Goal: Complete application form: Complete application form

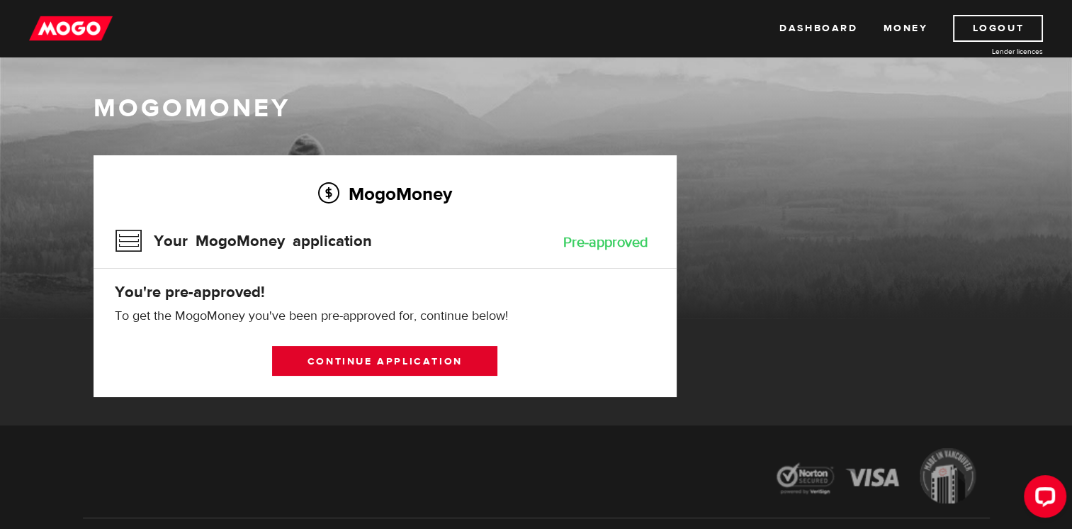
click at [435, 356] on link "Continue application" at bounding box center [384, 361] width 225 height 30
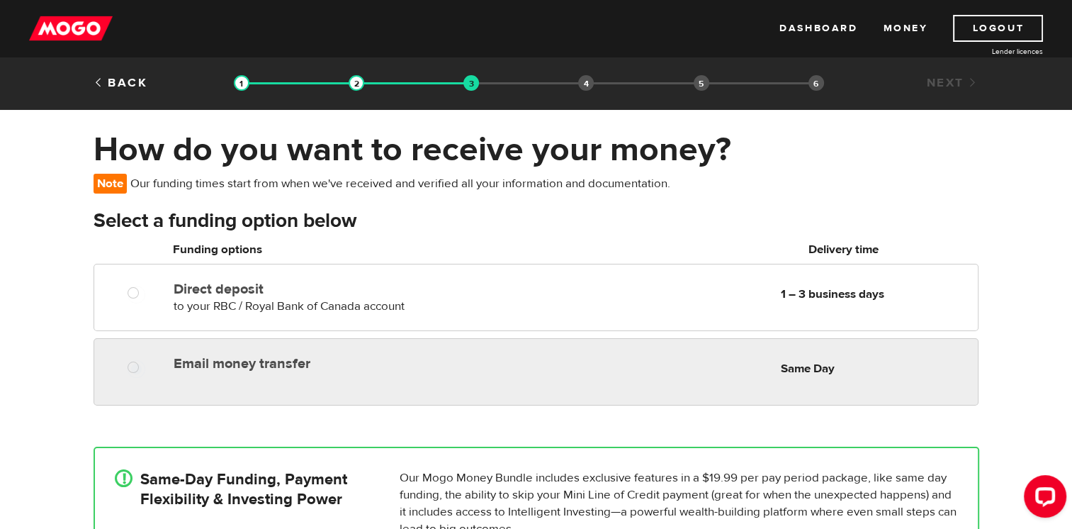
radio input "true"
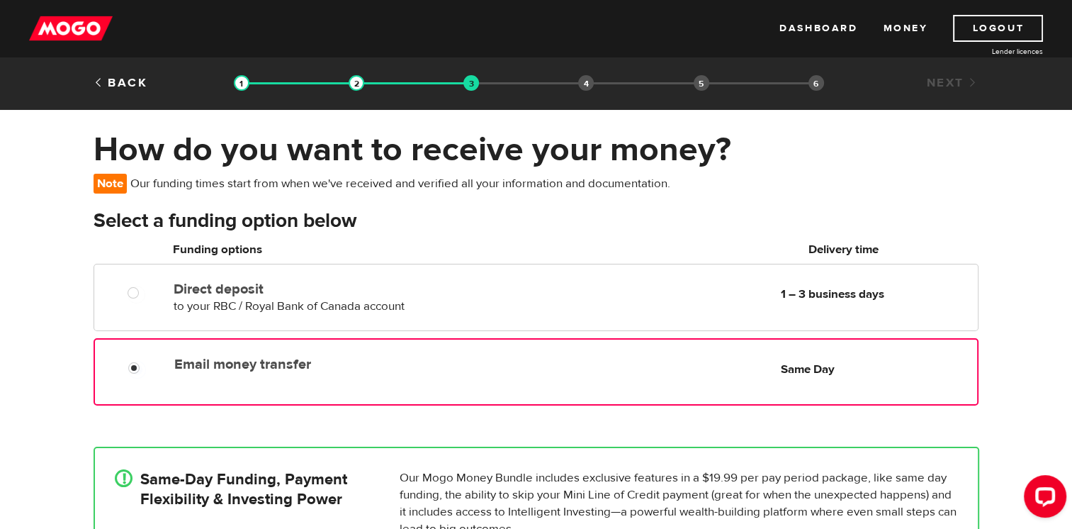
click at [509, 364] on div "Email money transfer Delivery in Same Day Same Day" at bounding box center [573, 364] width 808 height 28
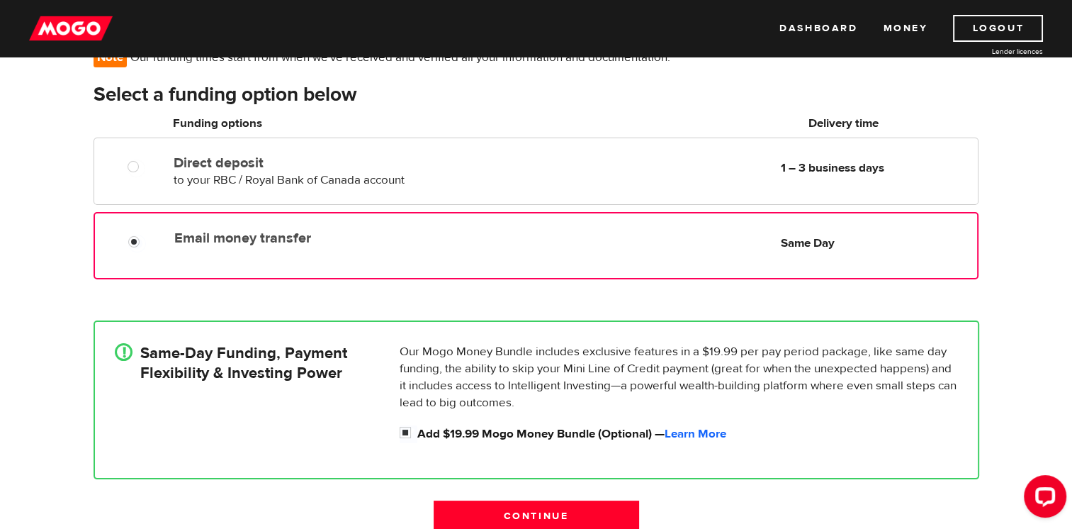
scroll to position [142, 0]
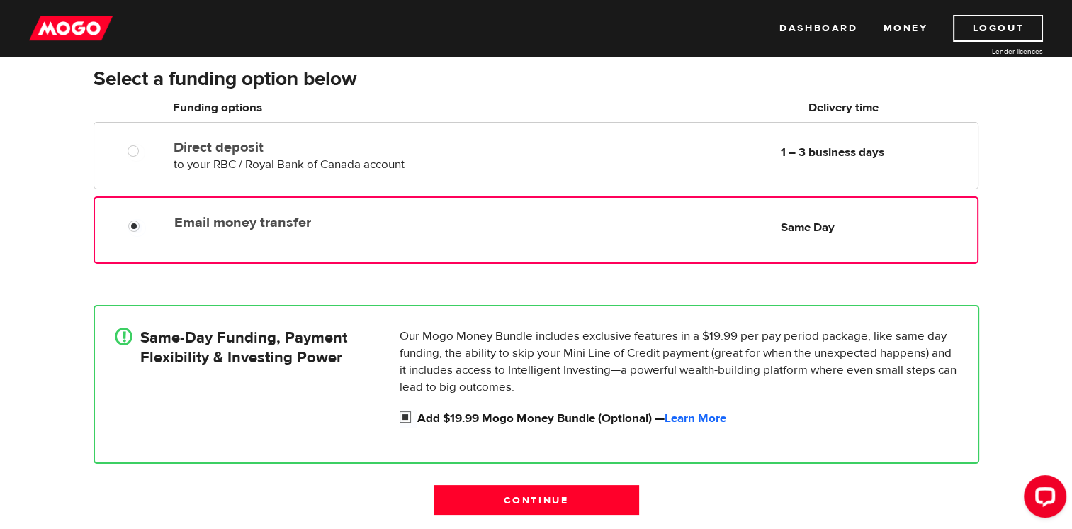
click at [403, 414] on input "Add $19.99 Mogo Money Bundle (Optional) — Learn More" at bounding box center [409, 418] width 18 height 18
checkbox input "false"
radio input "false"
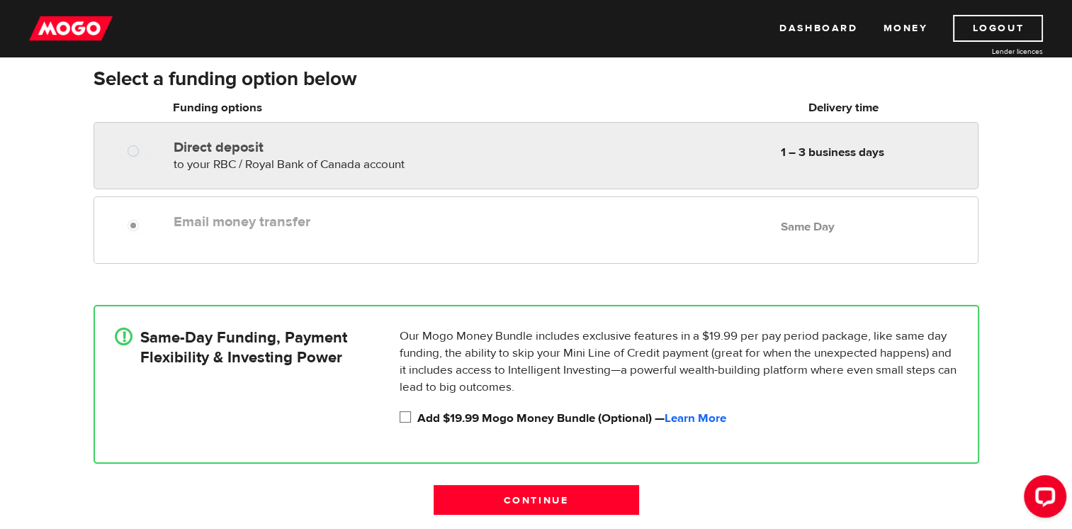
radio input "true"
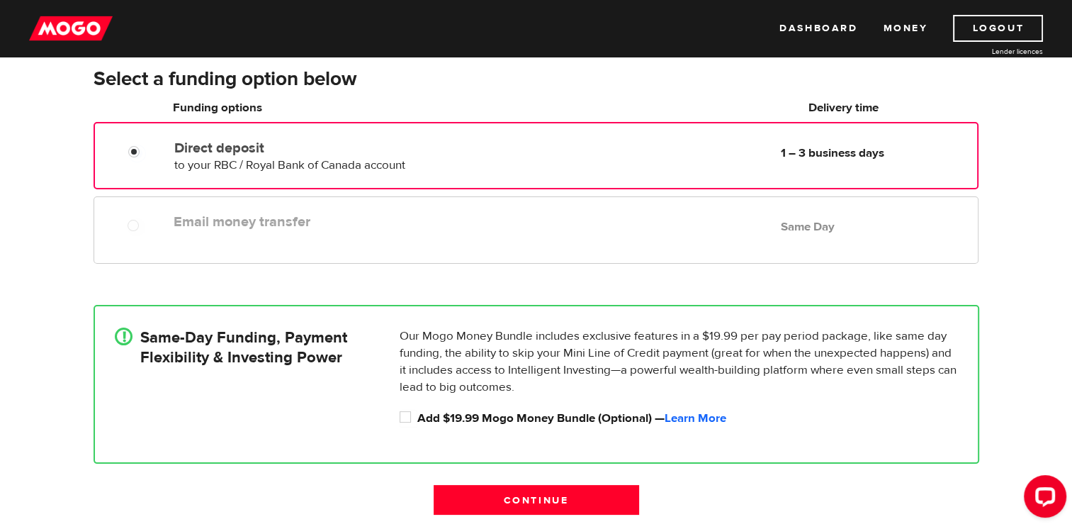
click at [142, 161] on div "Direct deposit to your RBC / Royal Bank of Canada account Delivery in 1 – 3 bus…" at bounding box center [535, 154] width 881 height 40
click at [516, 503] on input "Continue" at bounding box center [536, 500] width 205 height 30
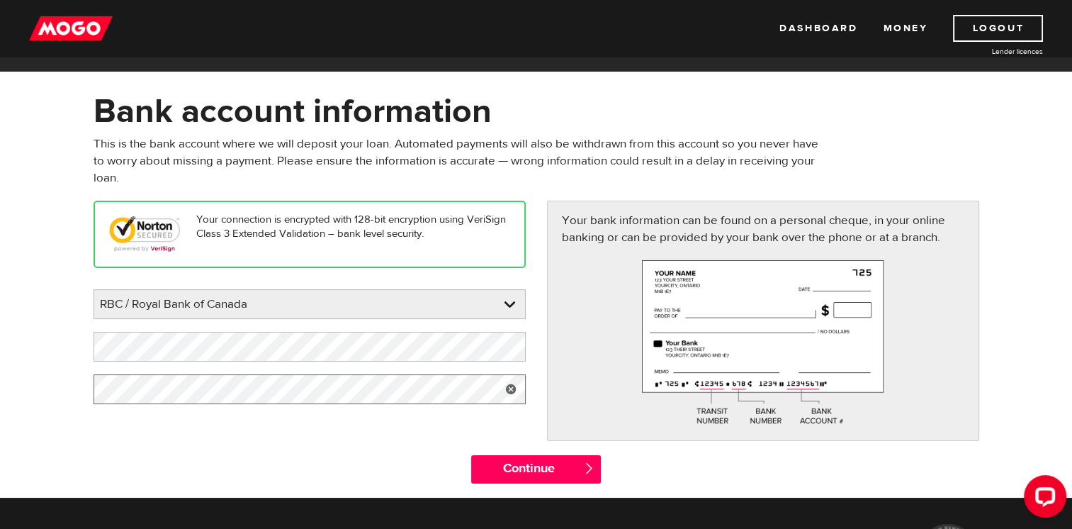
scroll to position [71, 0]
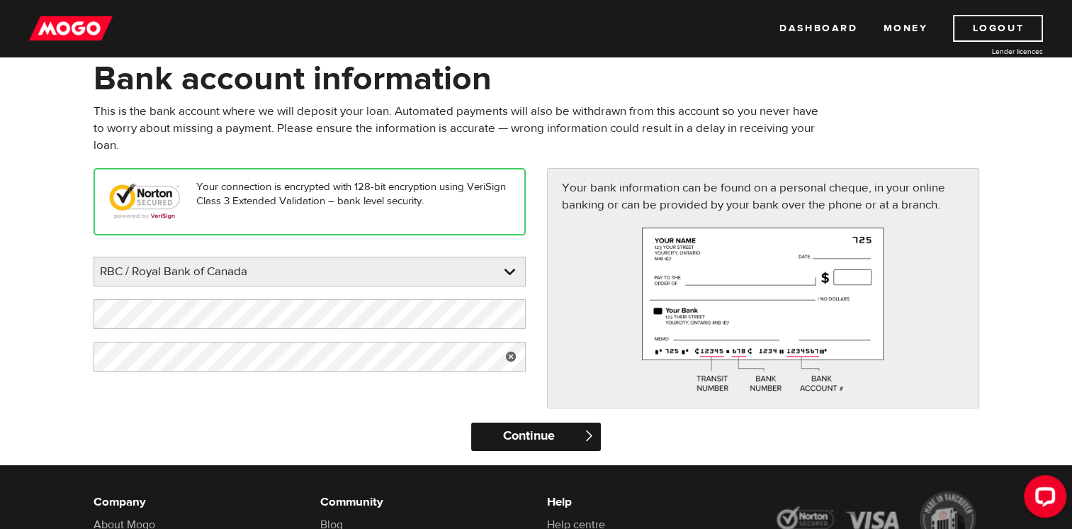
click at [560, 441] on input "Continue" at bounding box center [536, 436] width 130 height 28
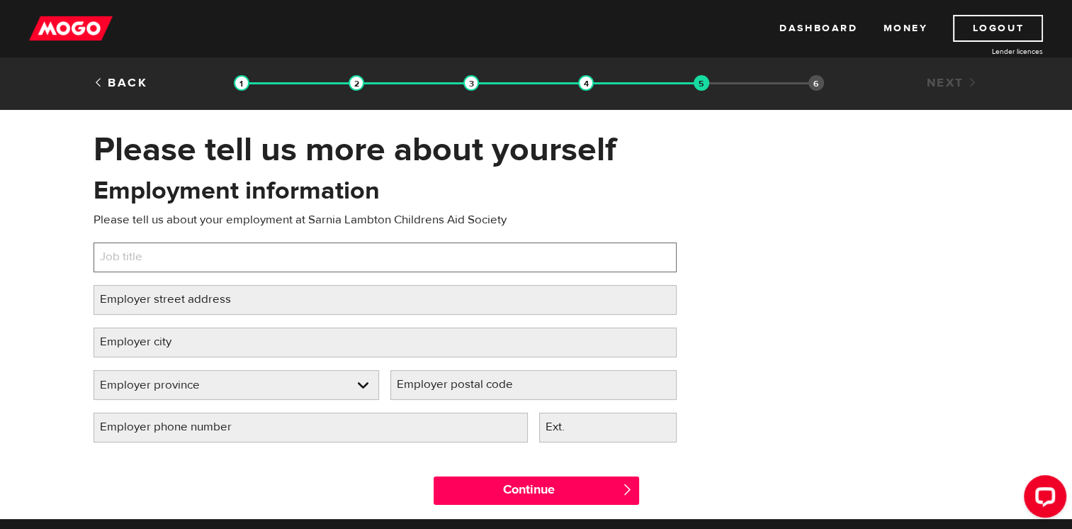
click at [236, 265] on input "Job title" at bounding box center [385, 257] width 583 height 30
type input "Admin Support"
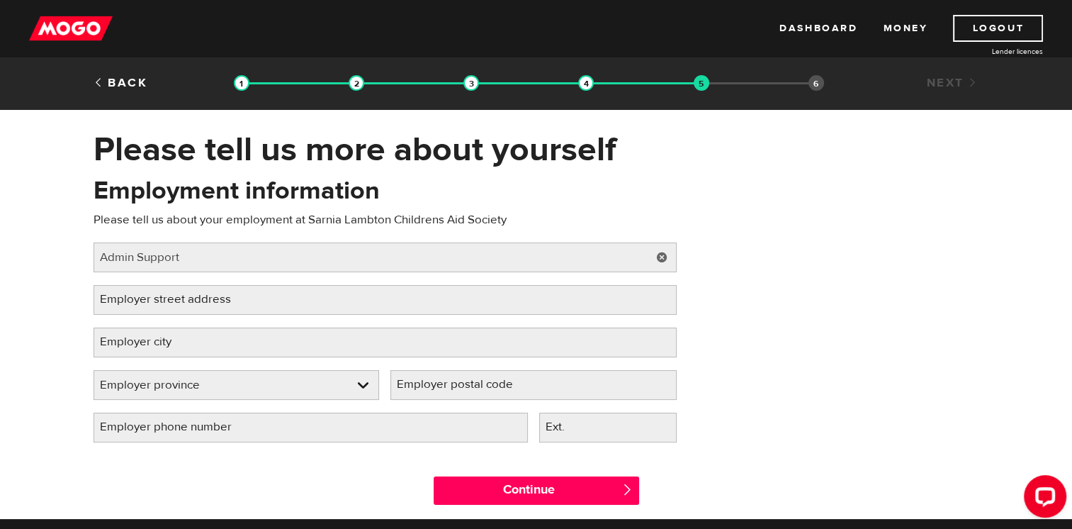
click at [200, 305] on label "Employer street address" at bounding box center [177, 299] width 166 height 29
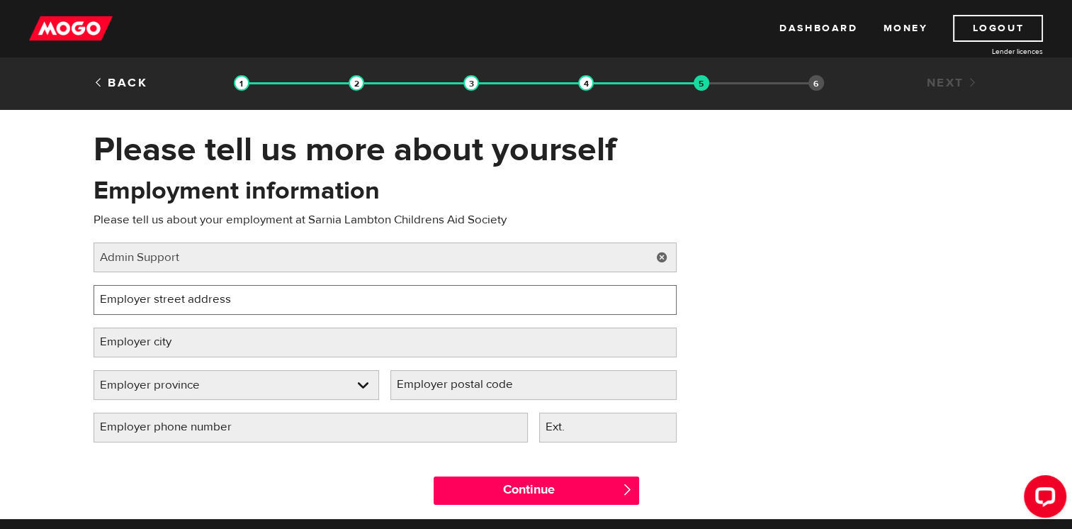
click at [200, 305] on input "Employer street address" at bounding box center [385, 300] width 583 height 30
type input "161 Kendall St."
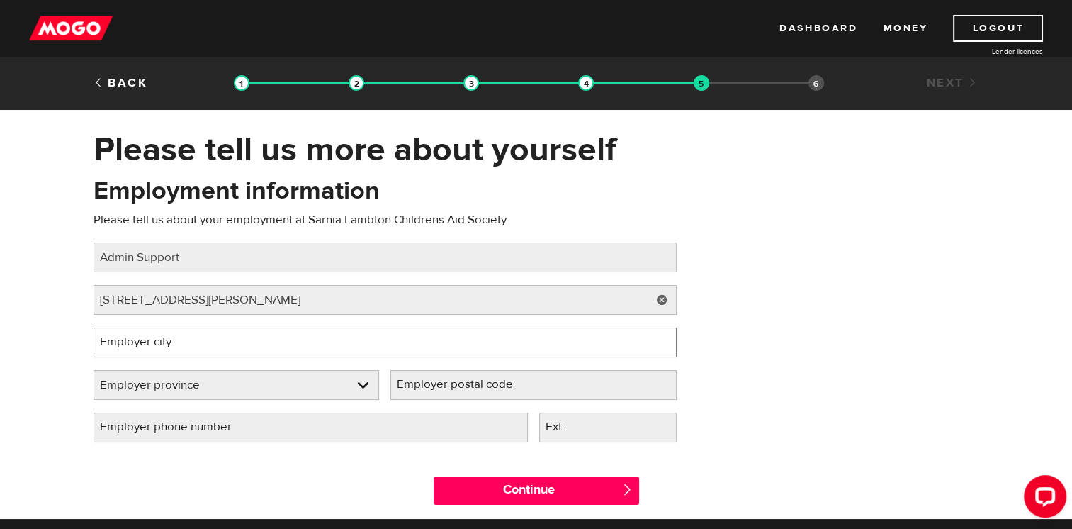
type input "Point Edward"
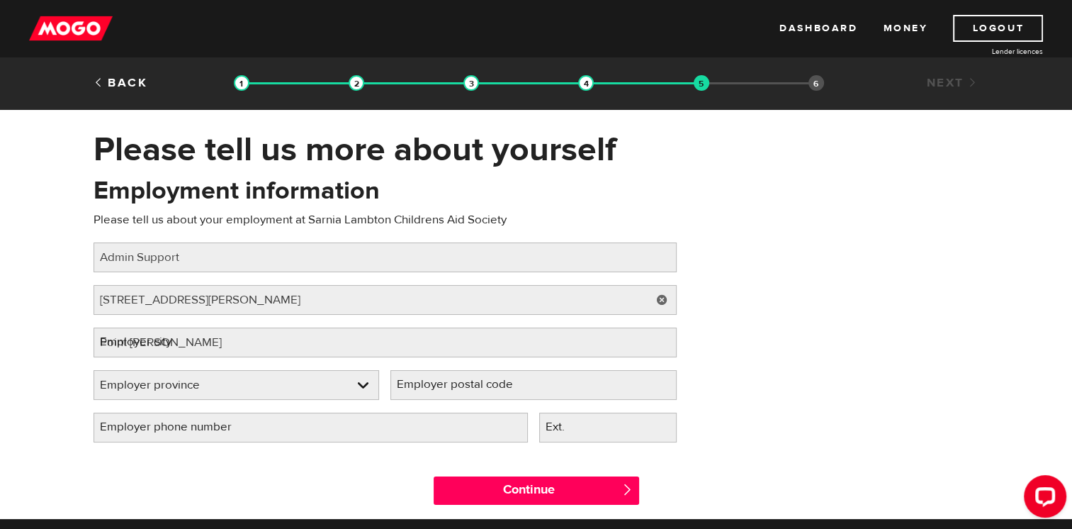
select select "ON"
type input "N7V 4G6"
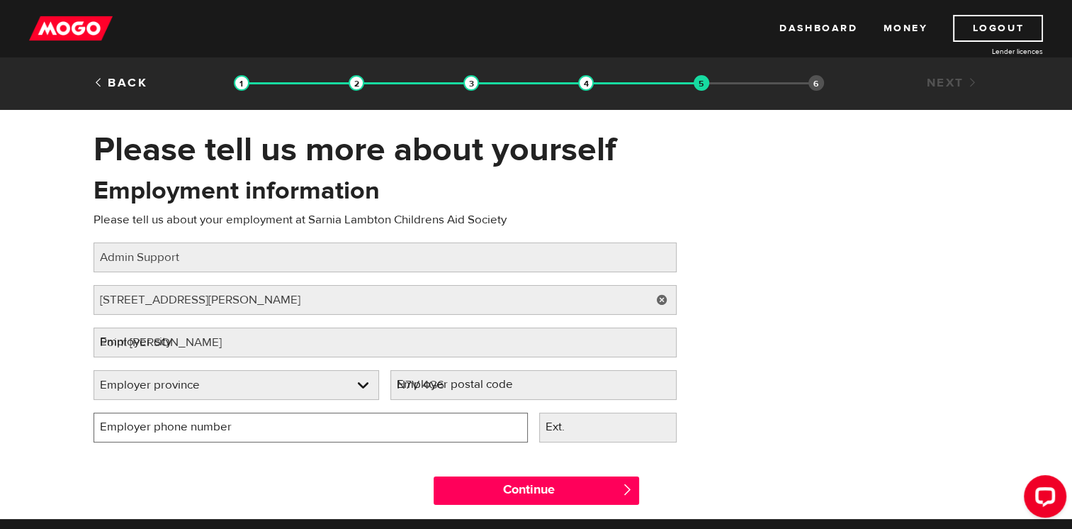
type input "(519) 336-0623"
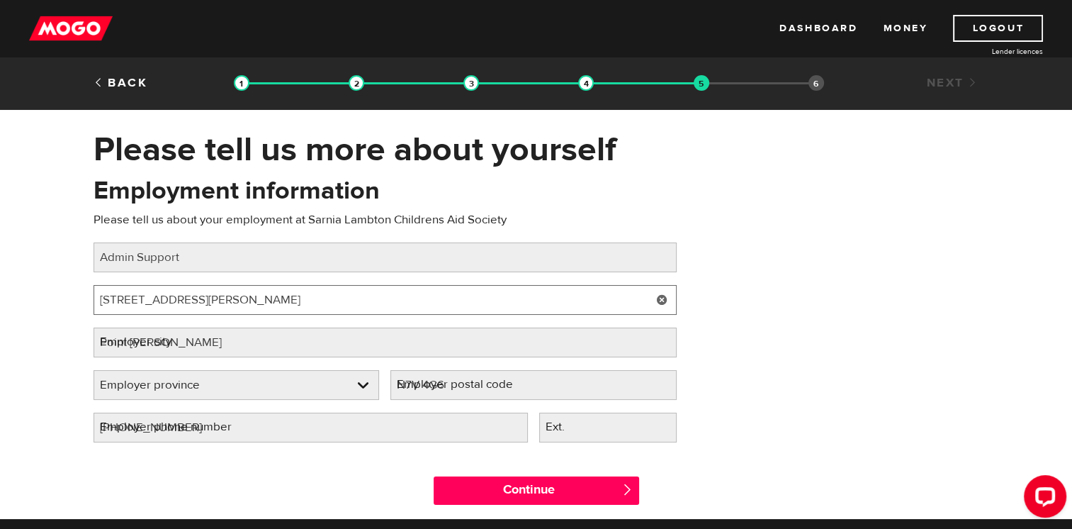
select select "ON"
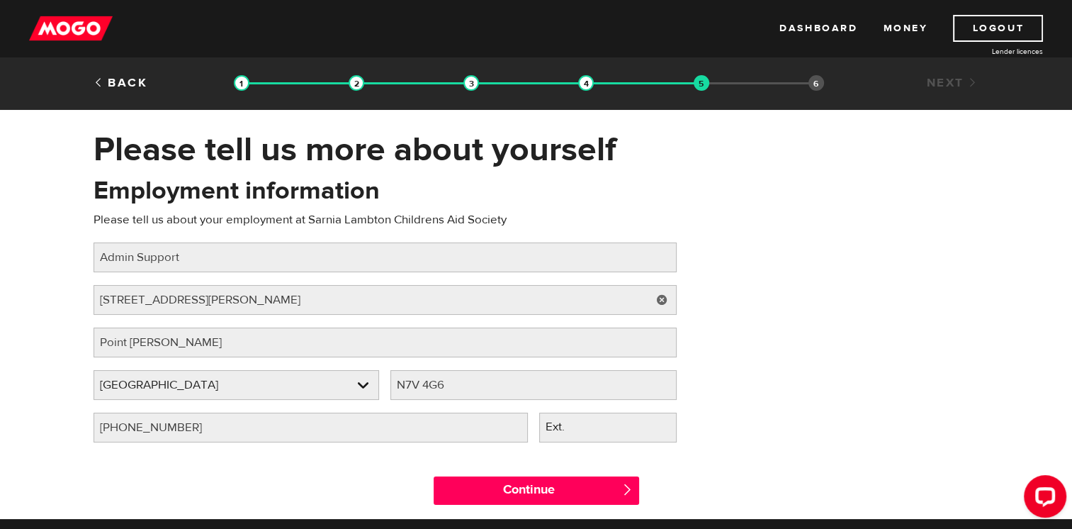
click at [567, 431] on label "Ext." at bounding box center [566, 426] width 55 height 29
click at [567, 431] on input "Ext." at bounding box center [607, 427] width 137 height 30
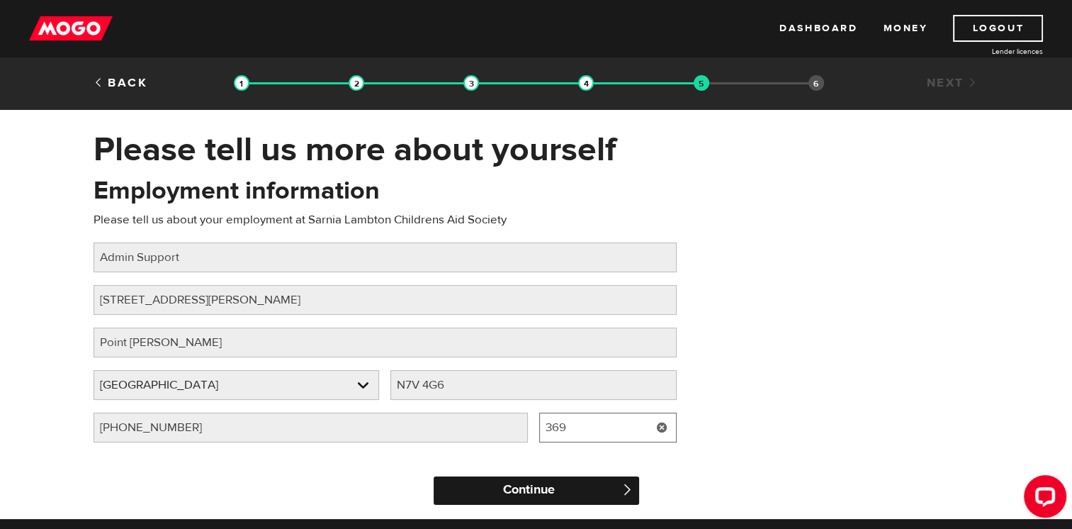
type input "369"
click at [548, 486] on input "Continue" at bounding box center [536, 490] width 205 height 28
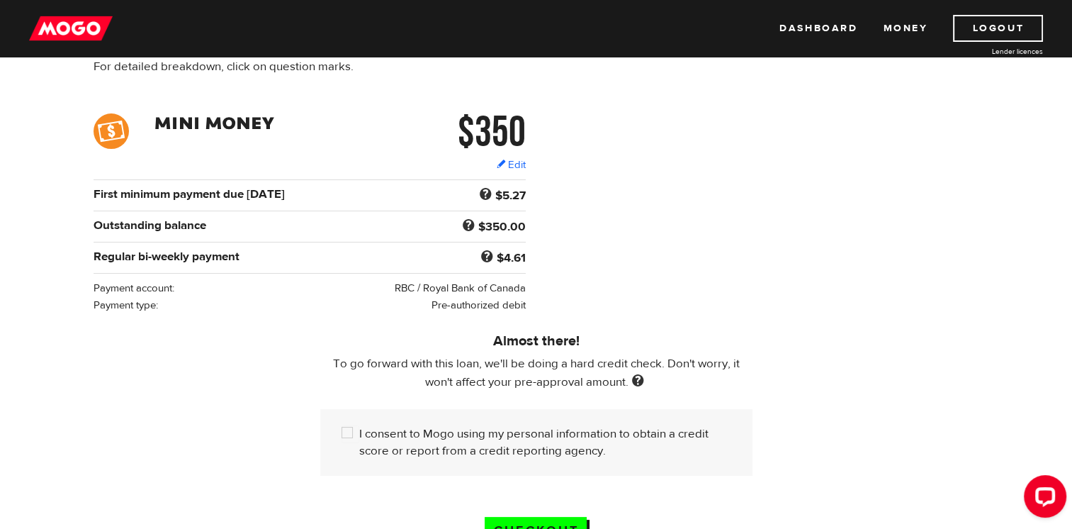
scroll to position [213, 0]
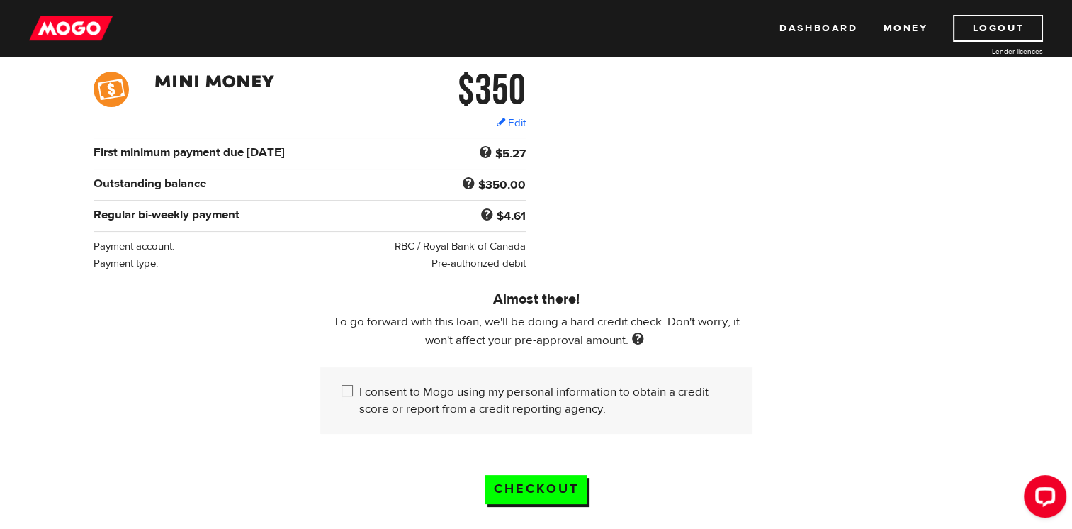
click at [360, 388] on label "I consent to Mogo using my personal information to obtain a credit score or rep…" at bounding box center [545, 400] width 372 height 34
click at [359, 388] on input "I consent to Mogo using my personal information to obtain a credit score or rep…" at bounding box center [350, 392] width 18 height 18
checkbox input "true"
click at [515, 121] on link "Edit" at bounding box center [511, 122] width 29 height 15
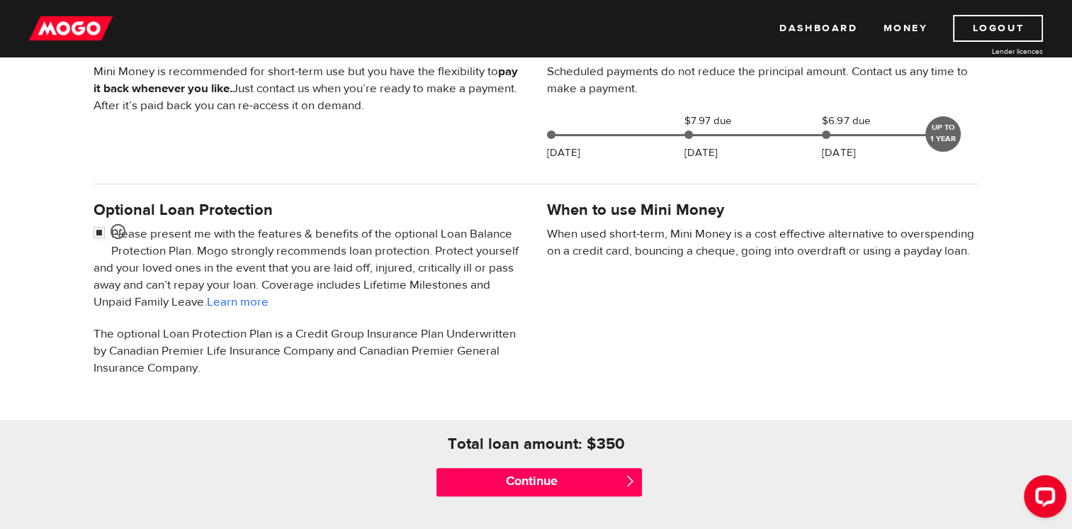
scroll to position [354, 0]
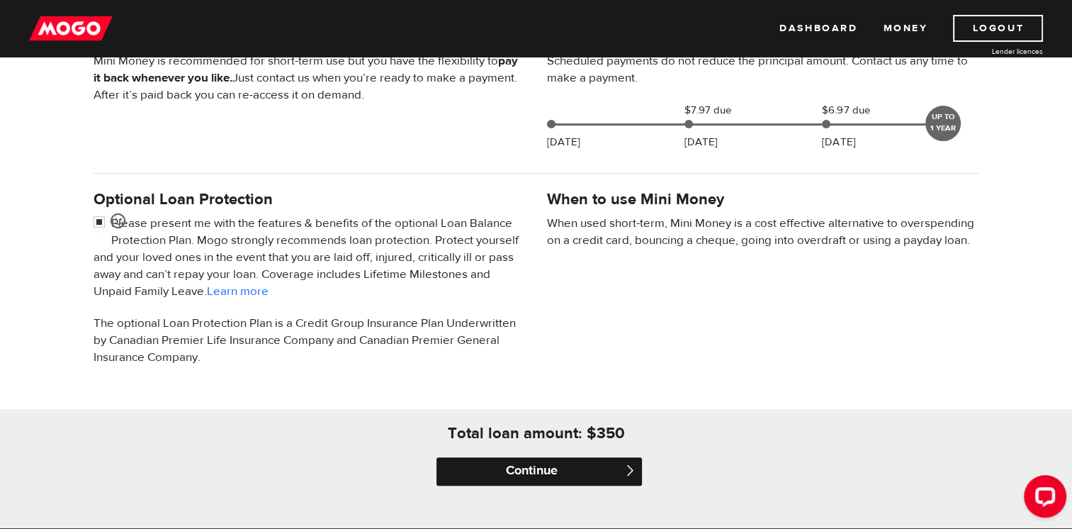
click at [592, 464] on input "Continue" at bounding box center [538, 471] width 205 height 28
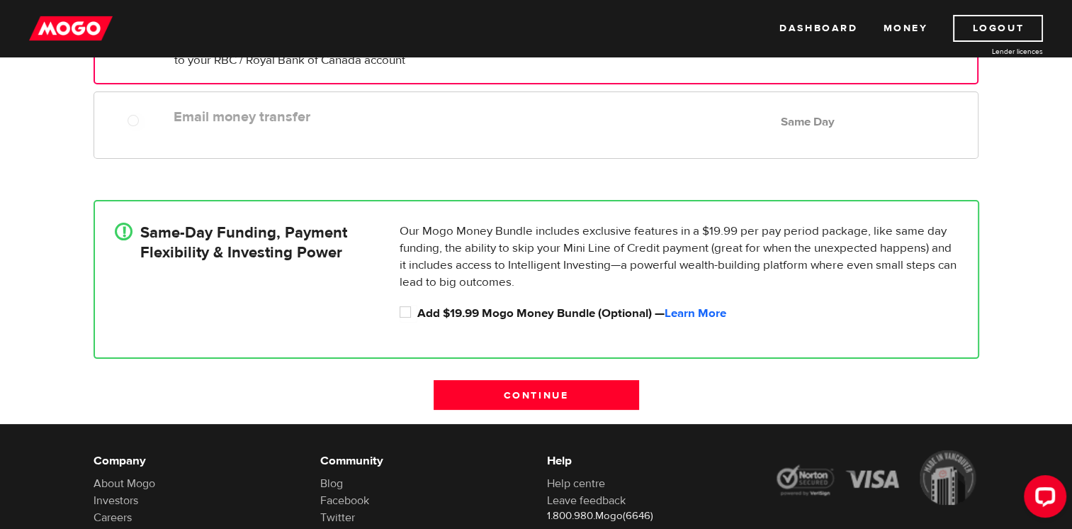
scroll to position [283, 0]
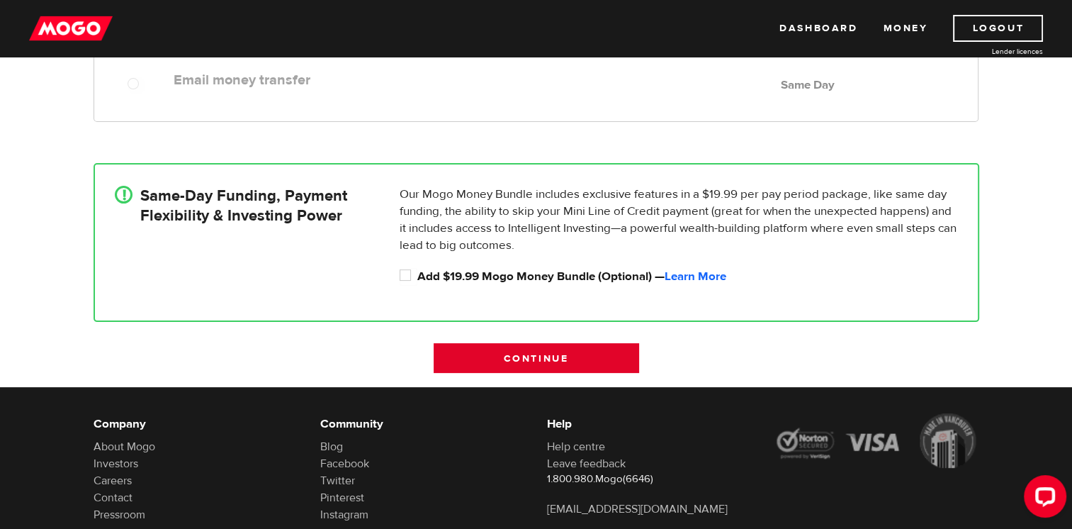
click at [567, 361] on input "Continue" at bounding box center [536, 358] width 205 height 30
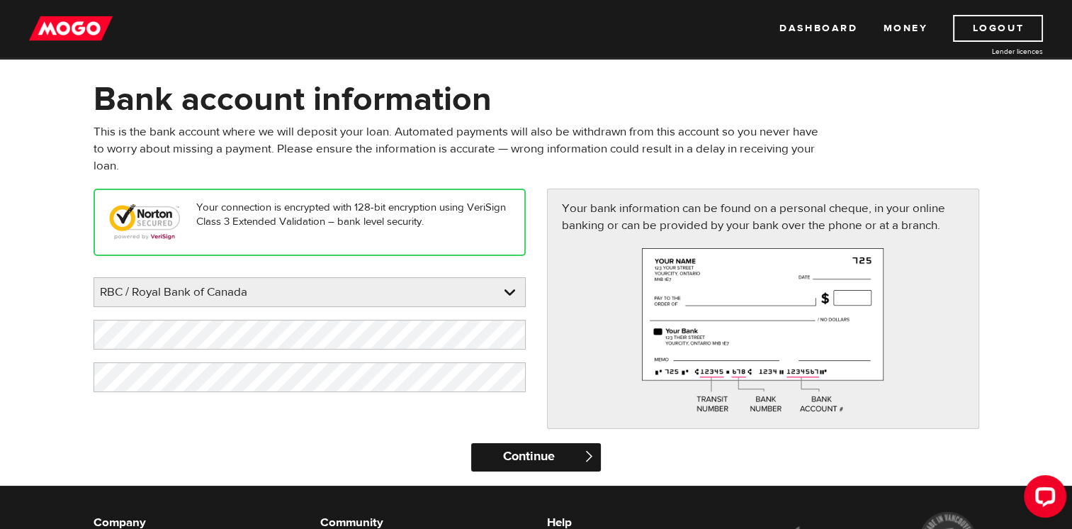
scroll to position [71, 0]
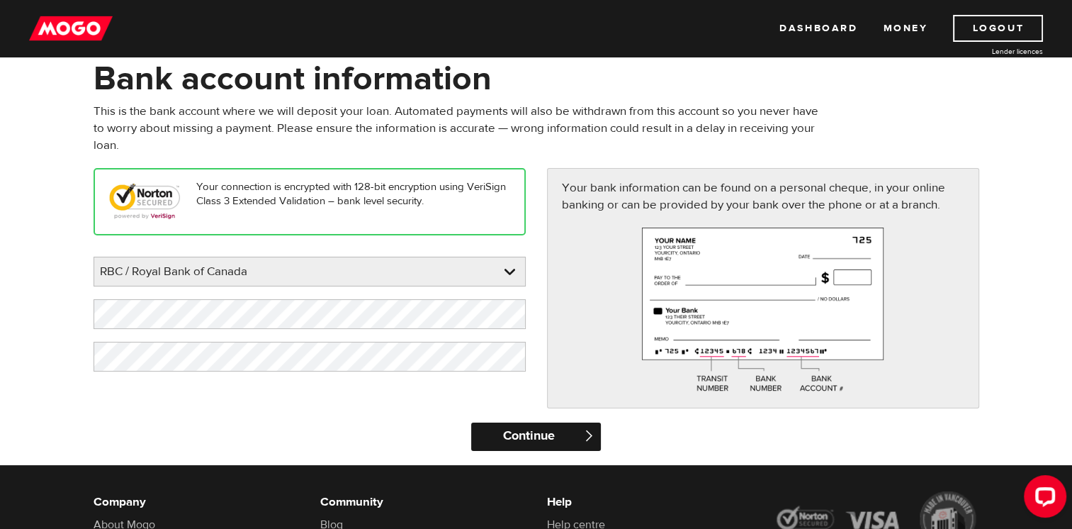
click at [547, 426] on input "Continue" at bounding box center [536, 436] width 130 height 28
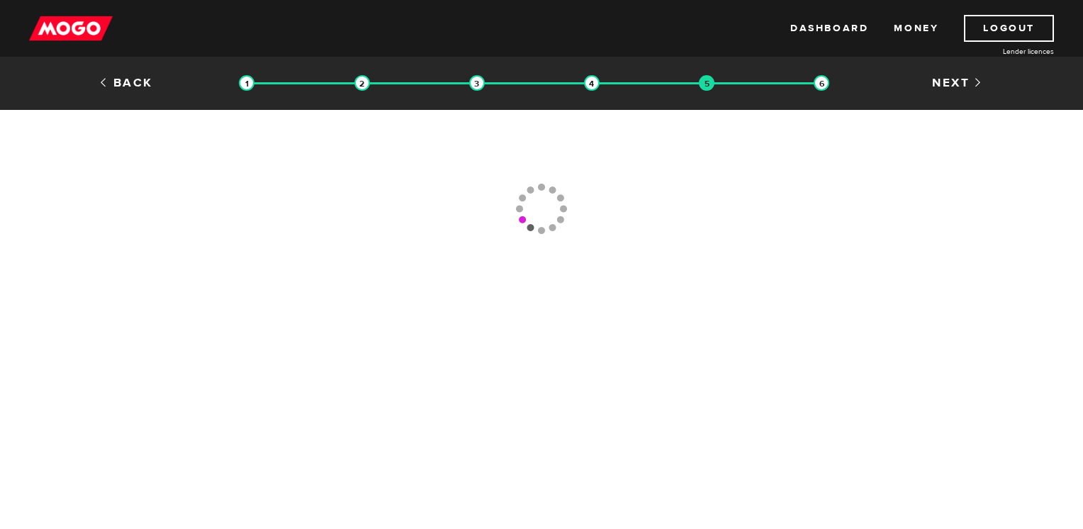
type input "(519) 336-0623"
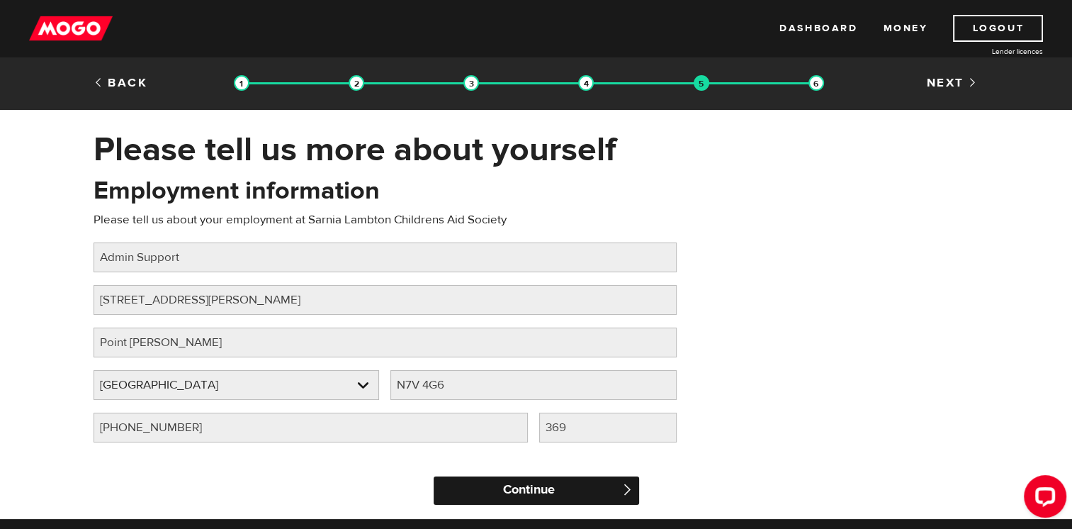
click at [570, 485] on input "Continue" at bounding box center [536, 490] width 205 height 28
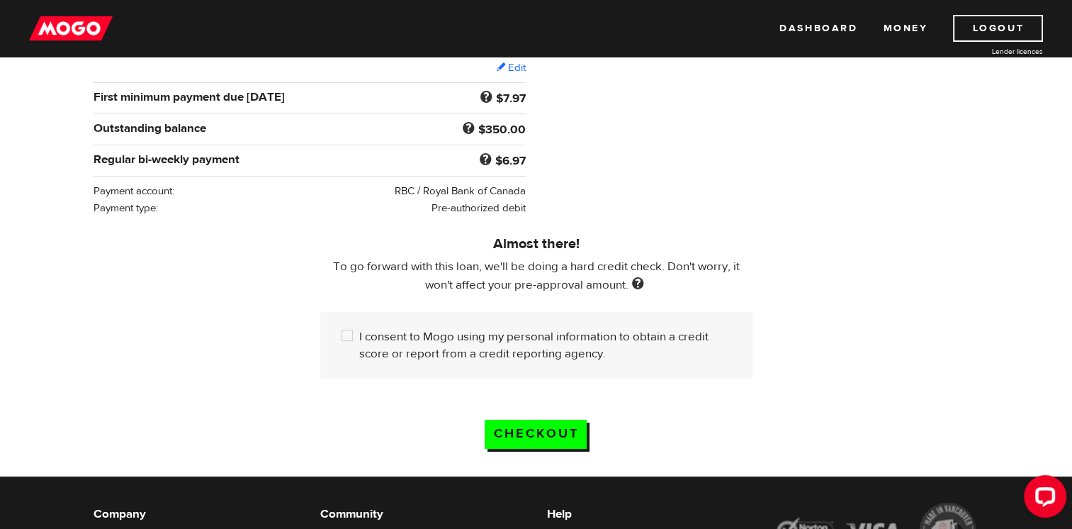
scroll to position [283, 0]
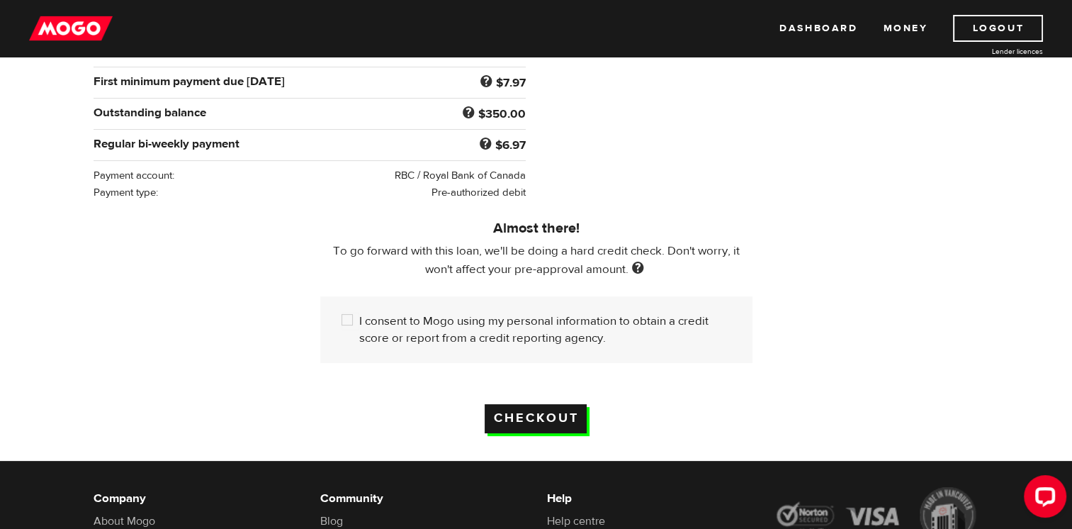
click at [561, 417] on input "Checkout" at bounding box center [536, 418] width 102 height 29
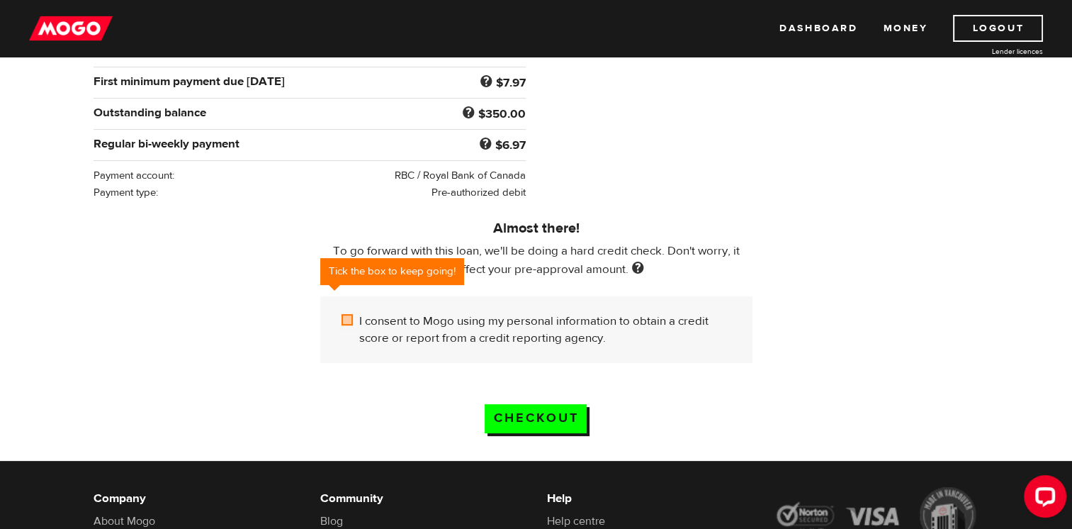
click at [350, 320] on input "I consent to Mogo using my personal information to obtain a credit score or rep…" at bounding box center [350, 321] width 18 height 18
checkbox input "true"
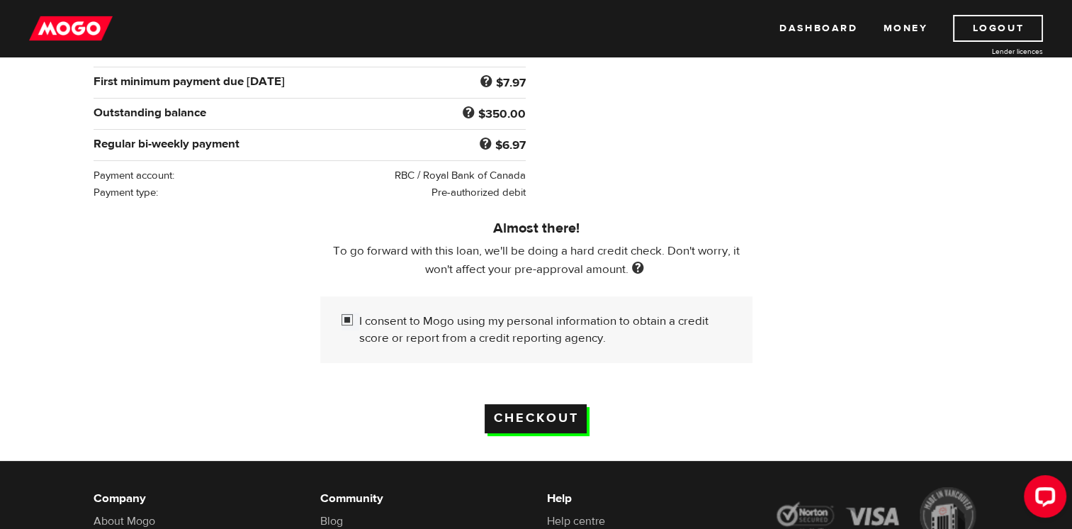
click at [524, 409] on input "Checkout" at bounding box center [536, 418] width 102 height 29
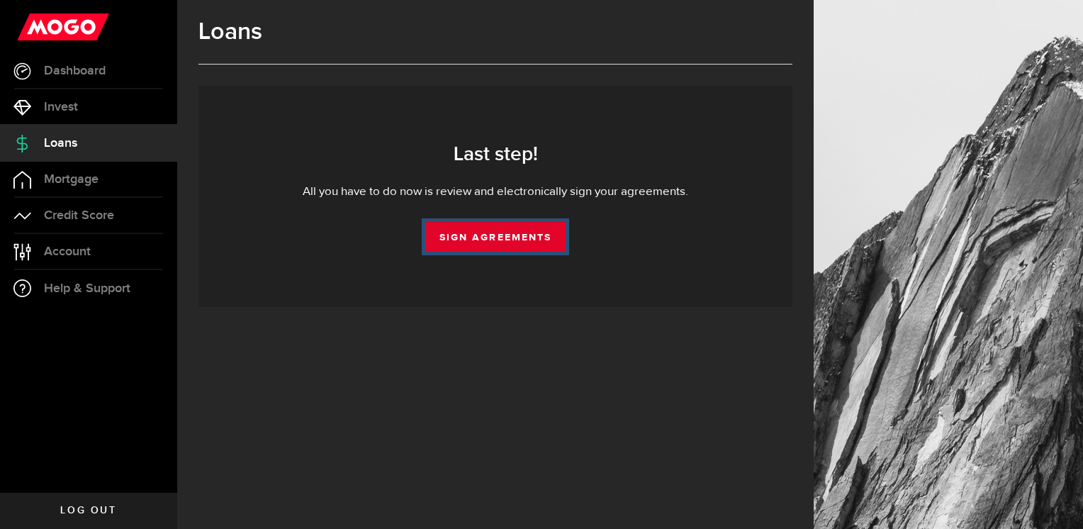
click at [500, 232] on link "Sign Agreements" at bounding box center [495, 237] width 140 height 30
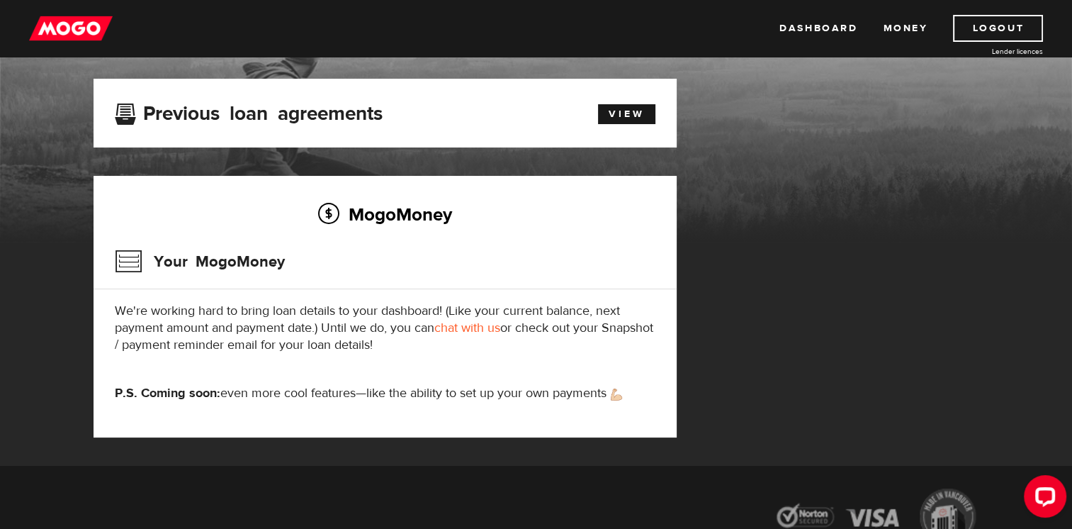
scroll to position [211, 0]
